Goal: Information Seeking & Learning: Learn about a topic

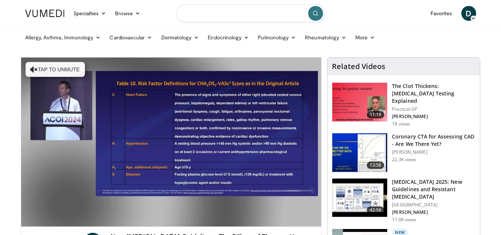
click at [212, 14] on input "Search topics, interventions" at bounding box center [250, 13] width 148 height 18
type input "********"
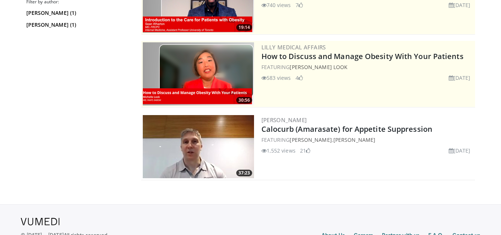
scroll to position [115, 0]
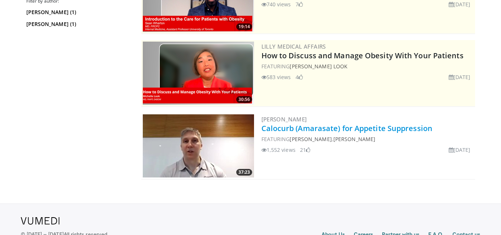
click at [307, 128] on link "Calocurb (Amarasate) for Appetite Suppression" at bounding box center [346, 128] width 171 height 10
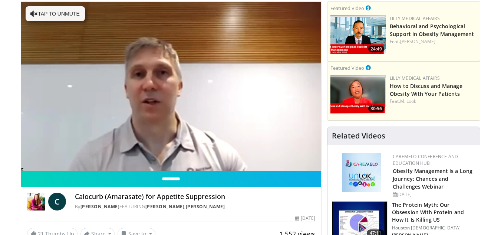
scroll to position [60, 0]
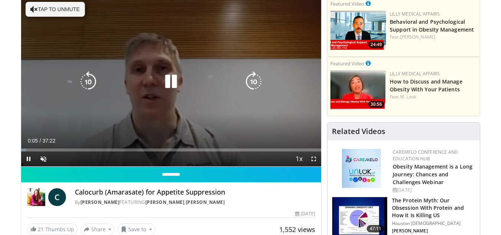
click at [62, 11] on button "Tap to unmute" at bounding box center [55, 9] width 59 height 15
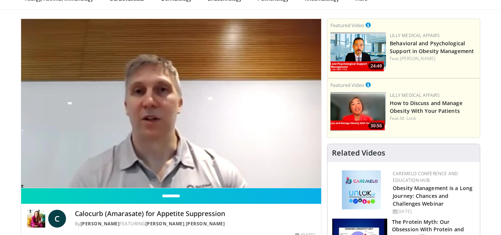
scroll to position [41, 0]
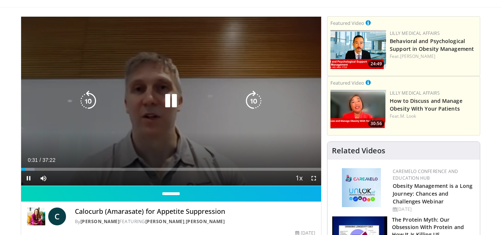
click at [92, 103] on icon "Video Player" at bounding box center [88, 100] width 21 height 21
click at [169, 106] on icon "Video Player" at bounding box center [170, 100] width 21 height 21
